Goal: Entertainment & Leisure: Consume media (video, audio)

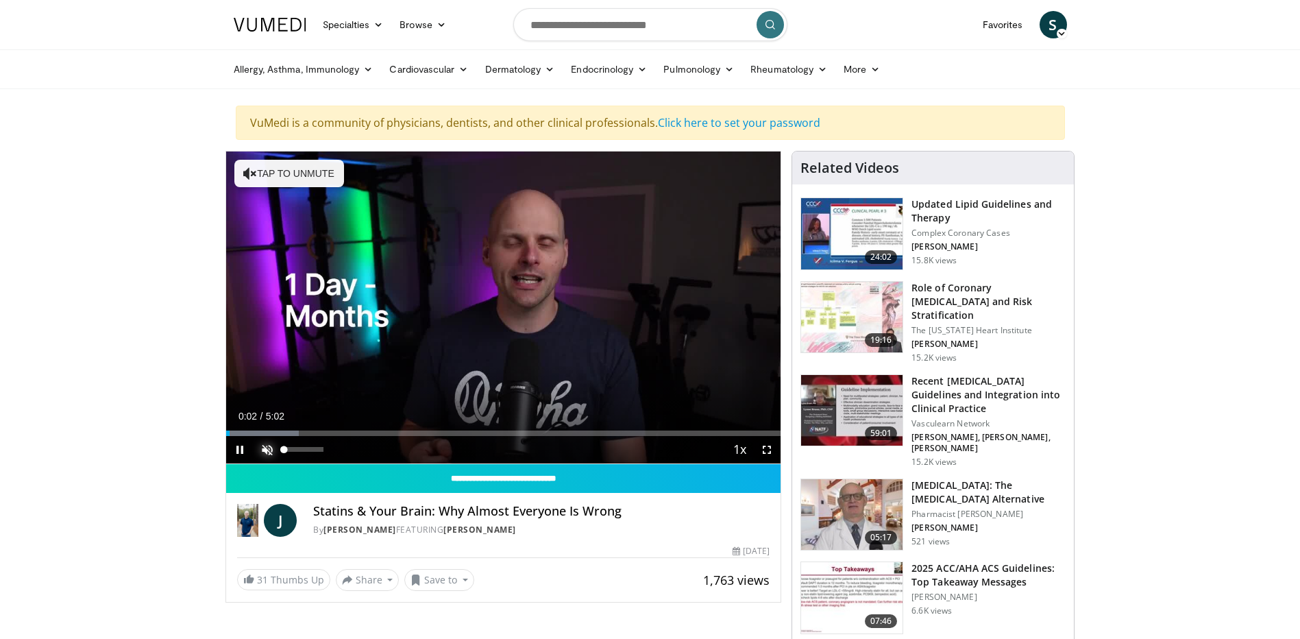
click at [276, 450] on span "Video Player" at bounding box center [267, 449] width 27 height 27
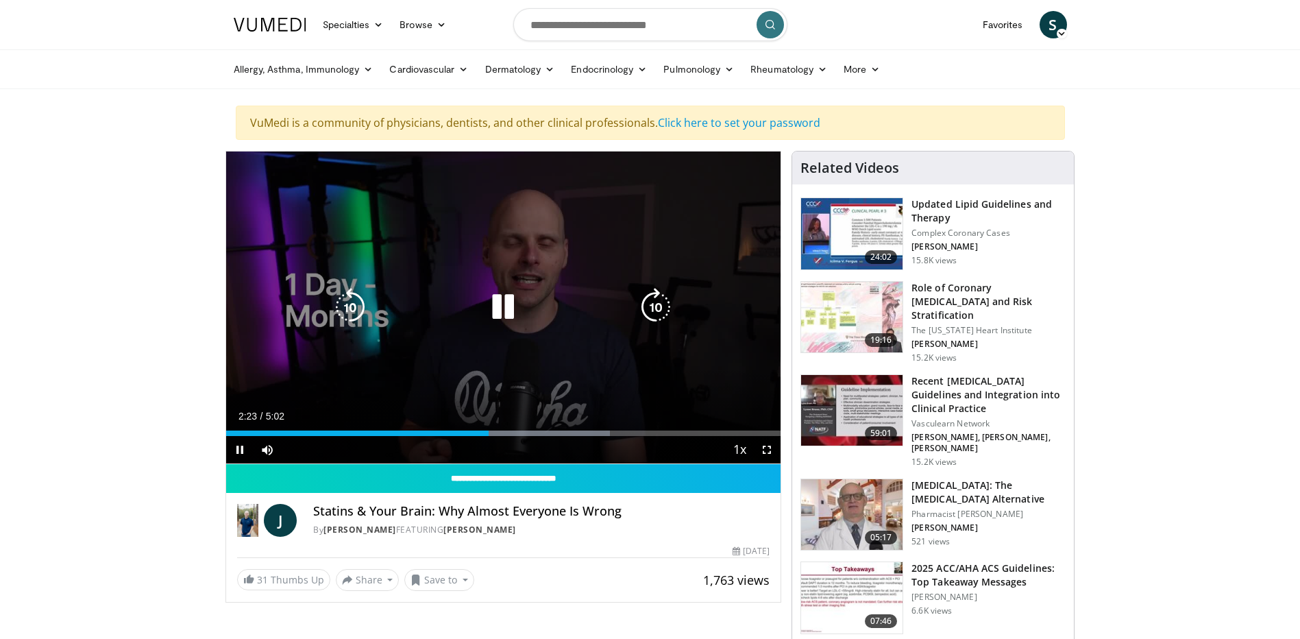
click at [500, 311] on icon "Video Player" at bounding box center [503, 307] width 38 height 38
